Goal: Information Seeking & Learning: Learn about a topic

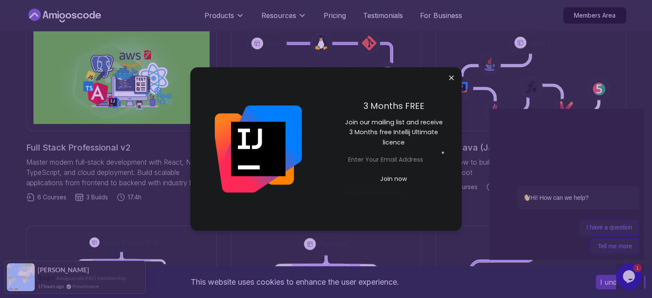
scroll to position [214, 0]
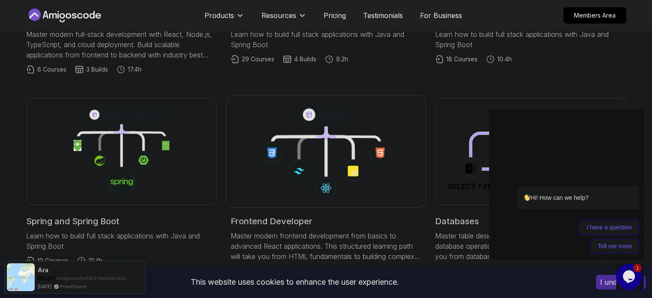
scroll to position [370, 0]
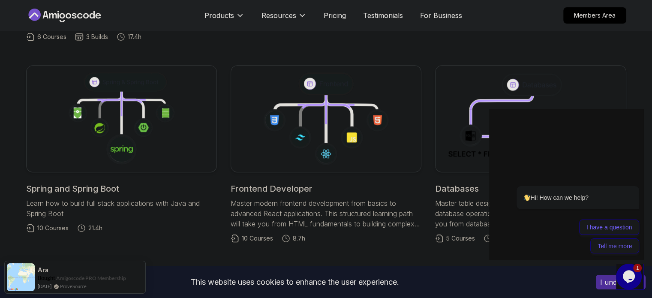
click at [136, 191] on h2 "Spring and Spring Boot" at bounding box center [121, 189] width 191 height 12
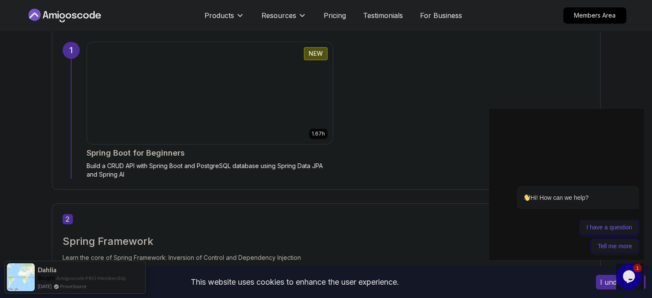
scroll to position [581, 0]
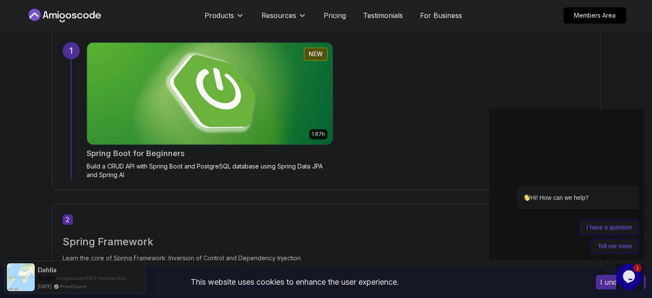
drag, startPoint x: 225, startPoint y: 148, endPoint x: 456, endPoint y: 92, distance: 238.3
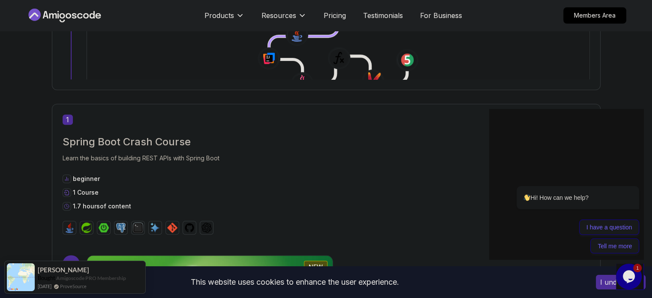
scroll to position [367, 0]
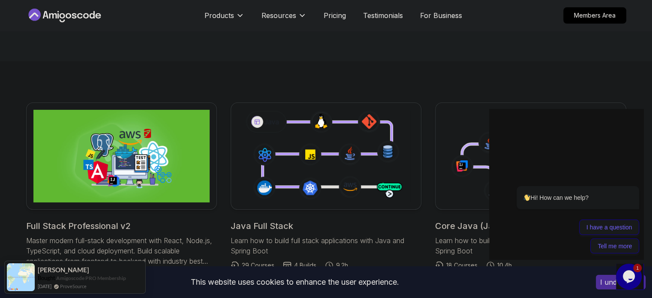
scroll to position [204, 0]
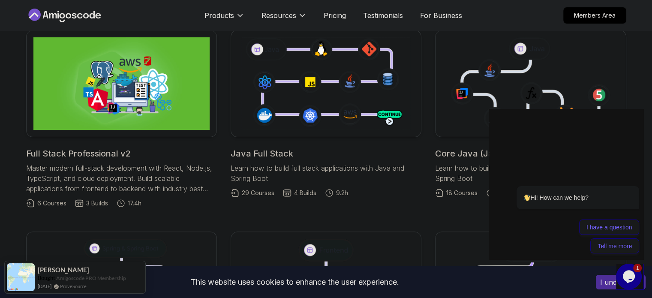
click at [298, 150] on h2 "Java Full Stack" at bounding box center [326, 154] width 191 height 12
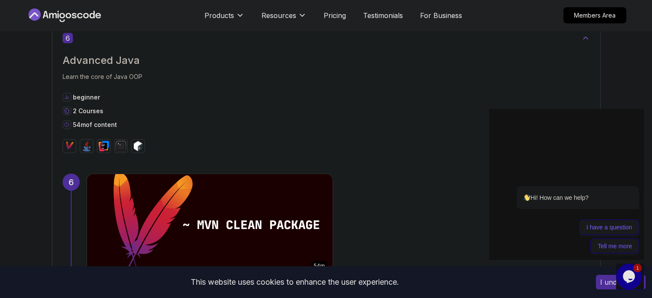
scroll to position [2237, 0]
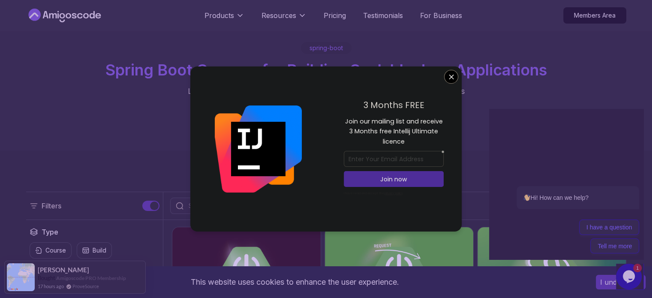
scroll to position [31, 0]
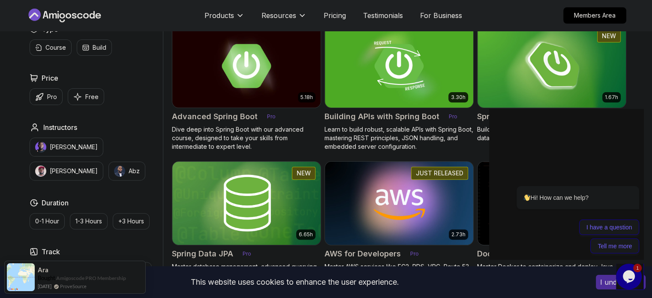
scroll to position [226, 0]
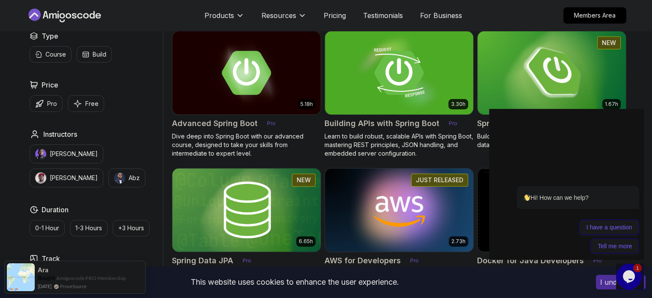
click at [510, 88] on img at bounding box center [552, 72] width 156 height 87
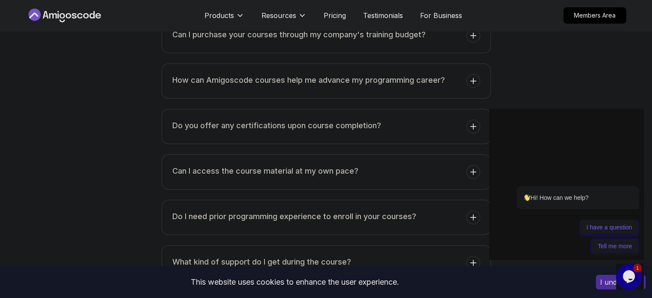
scroll to position [3360, 0]
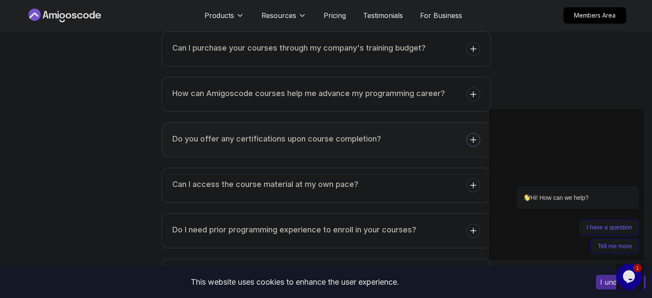
click at [246, 133] on h3 "Do you offer any certifications upon course completion?" at bounding box center [276, 139] width 209 height 12
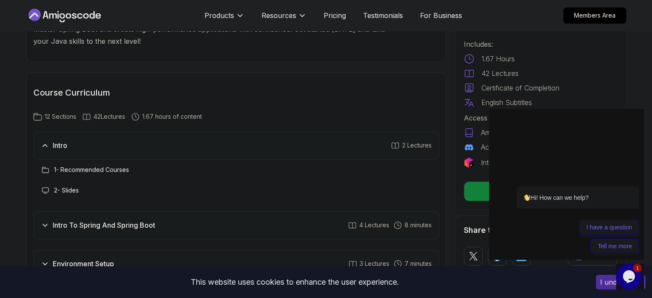
scroll to position [1057, 0]
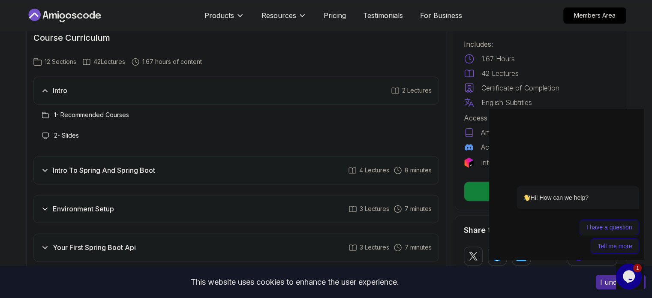
click at [124, 156] on div "Intro To Spring And Spring Boot 4 Lectures 8 minutes" at bounding box center [236, 170] width 406 height 28
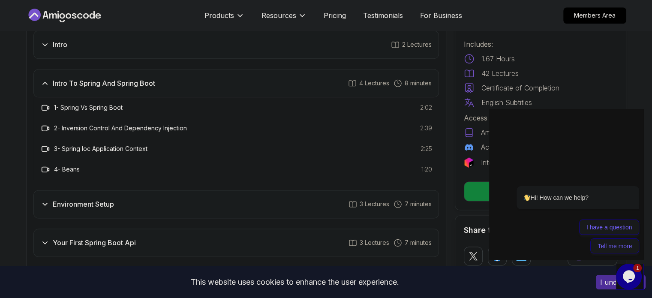
scroll to position [1103, 0]
click at [116, 190] on div "Environment Setup 3 Lectures 7 minutes" at bounding box center [236, 204] width 406 height 28
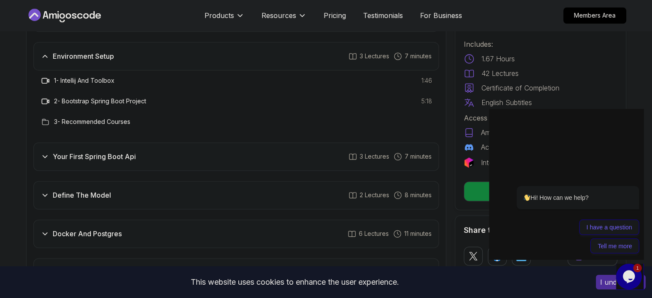
scroll to position [1168, 0]
click at [156, 145] on div "Your First Spring Boot Api 3 Lectures 7 minutes" at bounding box center [236, 157] width 406 height 28
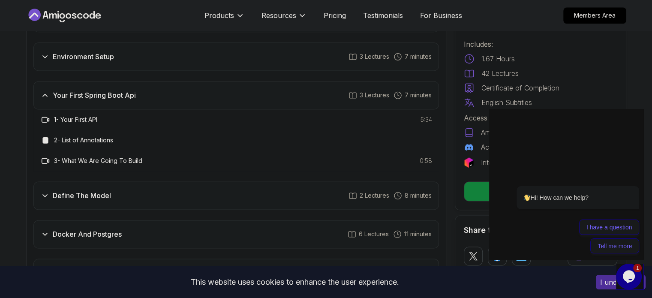
scroll to position [1193, 0]
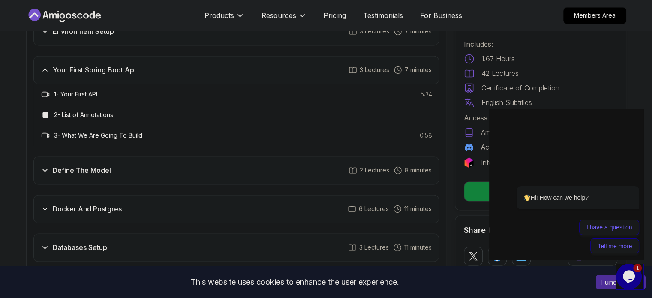
click at [156, 156] on div "Define The Model 2 Lectures 8 minutes" at bounding box center [236, 170] width 406 height 28
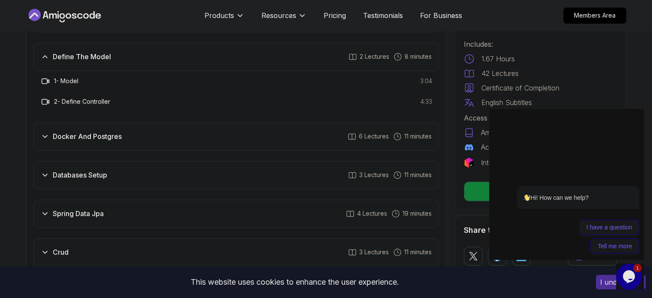
scroll to position [1245, 0]
click at [142, 131] on div "Docker And Postgres 6 Lectures 11 minutes" at bounding box center [236, 136] width 406 height 28
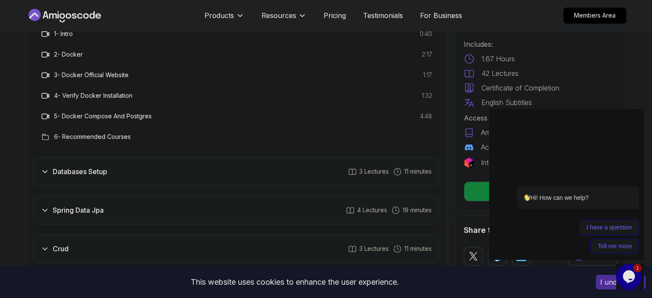
scroll to position [1346, 0]
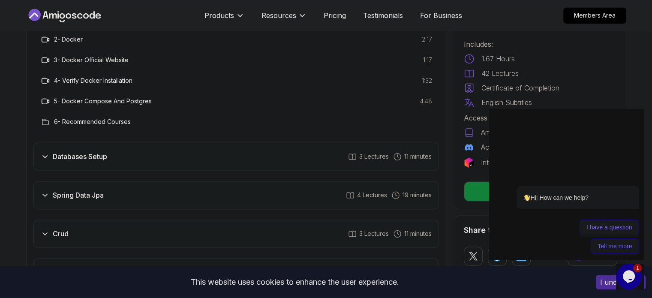
click at [139, 144] on div "Databases Setup 3 Lectures 11 minutes" at bounding box center [236, 156] width 406 height 28
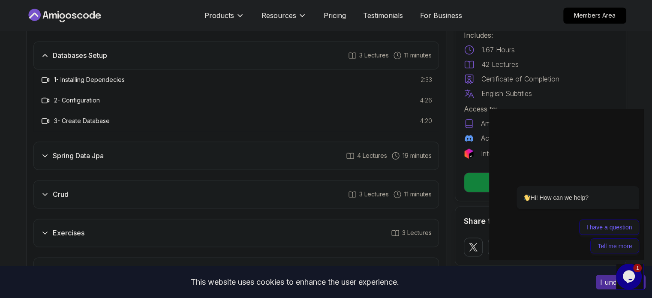
scroll to position [1324, 0]
click at [110, 142] on div "Spring Data Jpa 4 Lectures 19 minutes" at bounding box center [236, 155] width 406 height 28
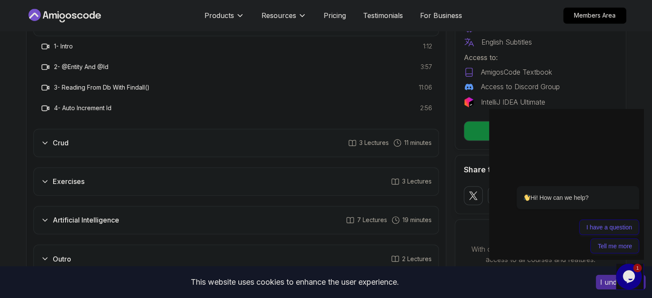
scroll to position [1396, 0]
click at [160, 128] on div "Crud 3 Lectures 11 minutes" at bounding box center [236, 142] width 406 height 28
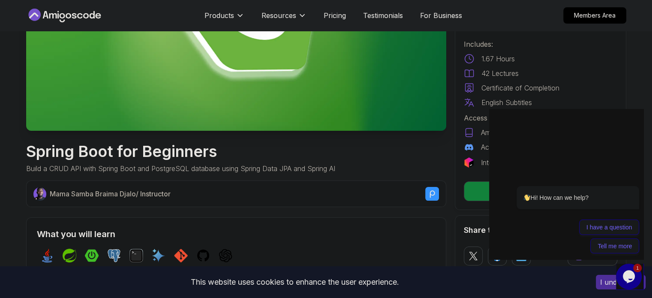
scroll to position [157, 0]
